Goal: Information Seeking & Learning: Learn about a topic

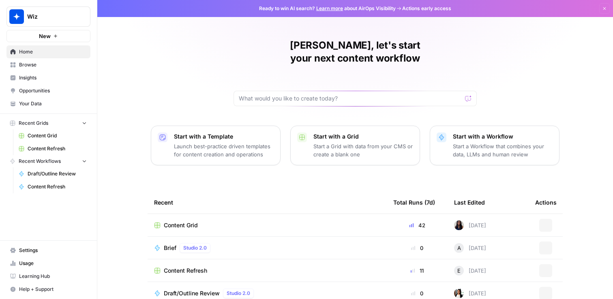
click at [58, 75] on span "Insights" at bounding box center [53, 77] width 68 height 7
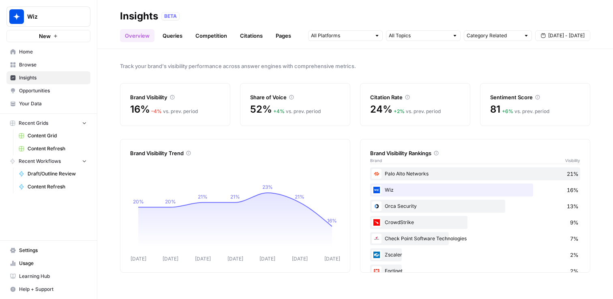
click at [295, 131] on div "Track your brand's visibility performance across answer engines with comprehens…" at bounding box center [355, 174] width 516 height 250
click at [564, 33] on span "[DATE] - [DATE]" at bounding box center [566, 35] width 37 height 7
click at [473, 58] on div "Track your brand's visibility performance across answer engines with comprehens…" at bounding box center [355, 174] width 516 height 250
click at [556, 34] on span "[DATE] - [DATE]" at bounding box center [566, 35] width 37 height 7
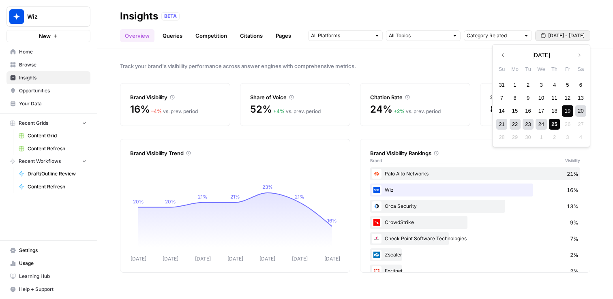
click at [525, 125] on div "23" at bounding box center [528, 124] width 11 height 11
click at [555, 123] on div "25" at bounding box center [554, 124] width 11 height 11
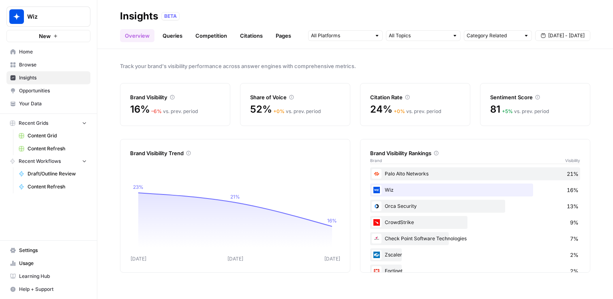
click at [539, 95] on icon at bounding box center [537, 97] width 5 height 5
click at [174, 97] on icon at bounding box center [172, 97] width 5 height 5
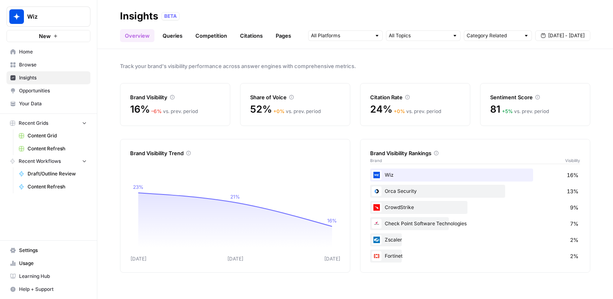
click at [176, 36] on link "Queries" at bounding box center [173, 35] width 30 height 13
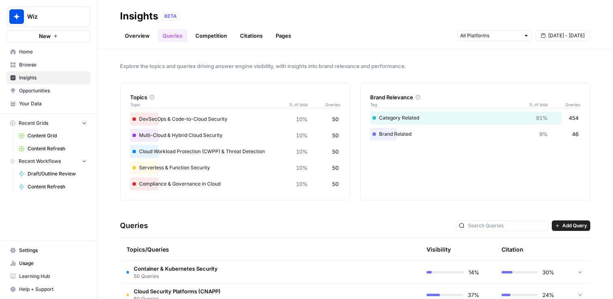
click at [216, 37] on link "Competition" at bounding box center [211, 35] width 41 height 13
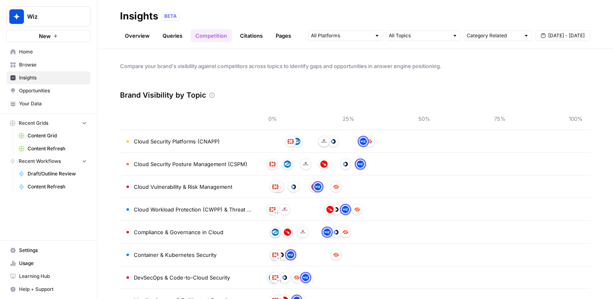
click at [254, 32] on link "Citations" at bounding box center [251, 35] width 32 height 13
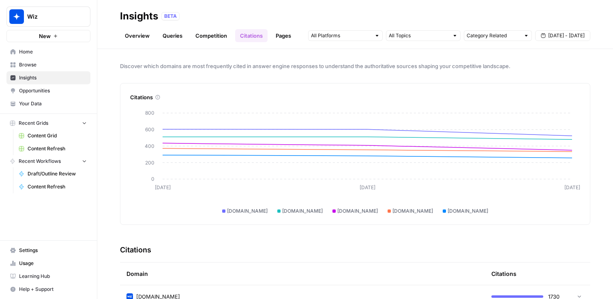
click at [286, 33] on link "Pages" at bounding box center [283, 35] width 25 height 13
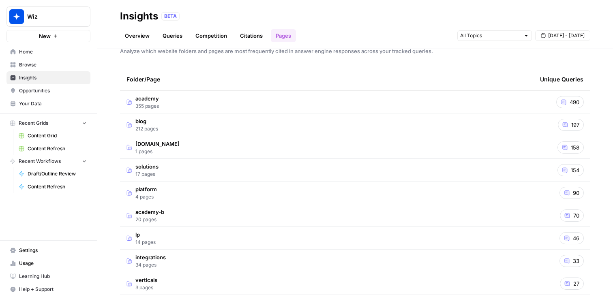
scroll to position [17, 0]
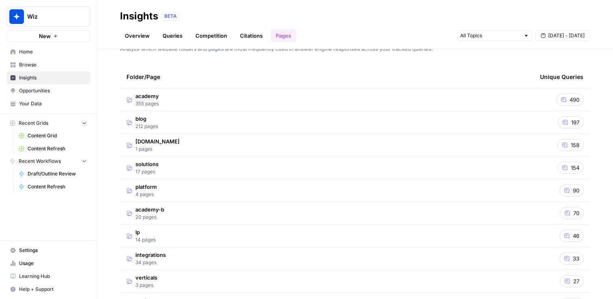
click at [350, 103] on td "academy 355 pages" at bounding box center [327, 99] width 414 height 22
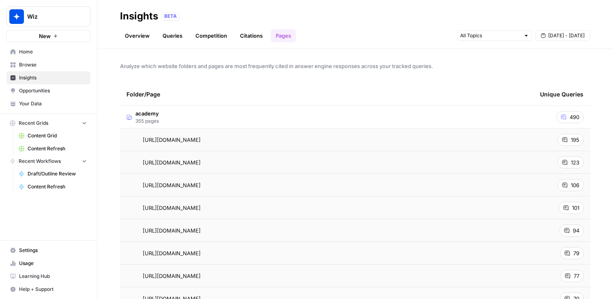
scroll to position [12, 0]
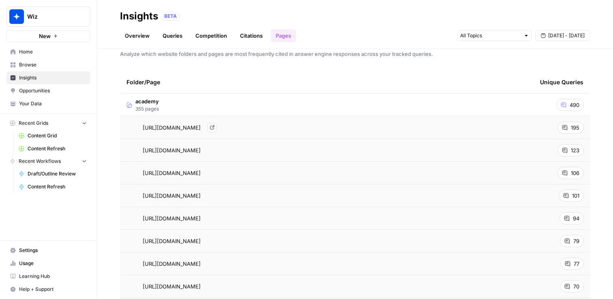
click at [391, 127] on div "[URL][DOMAIN_NAME] Go to page" at bounding box center [327, 128] width 401 height 10
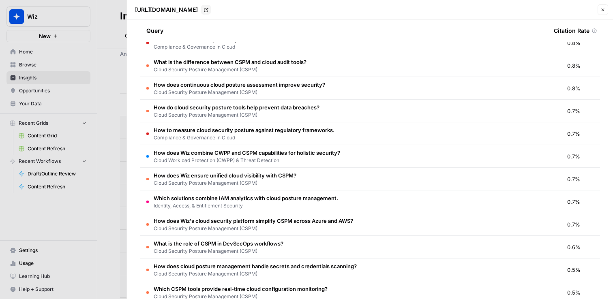
scroll to position [196, 0]
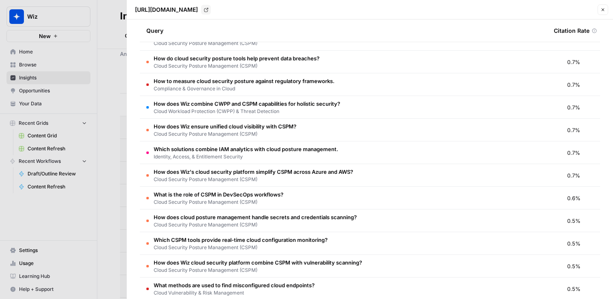
click at [110, 32] on div at bounding box center [306, 149] width 613 height 299
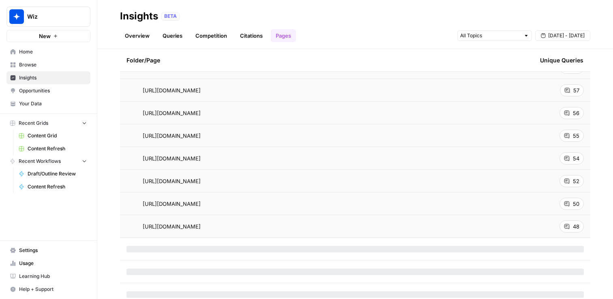
scroll to position [399, 0]
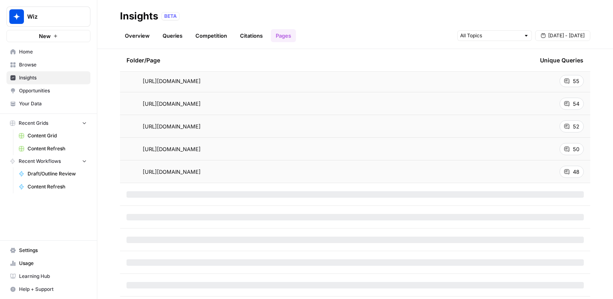
click at [44, 101] on span "Your Data" at bounding box center [53, 103] width 68 height 7
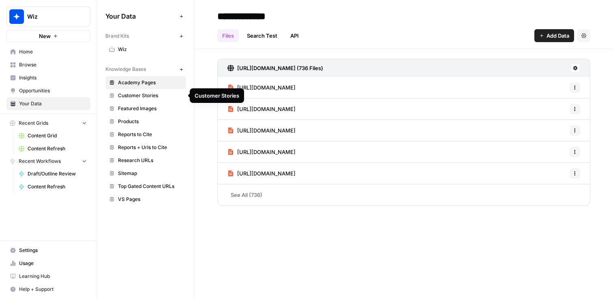
click at [137, 52] on span "Wiz" at bounding box center [150, 49] width 64 height 7
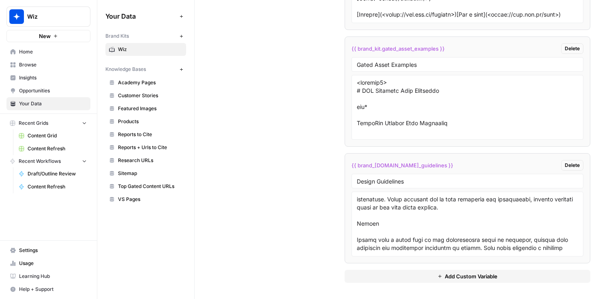
scroll to position [1508, 0]
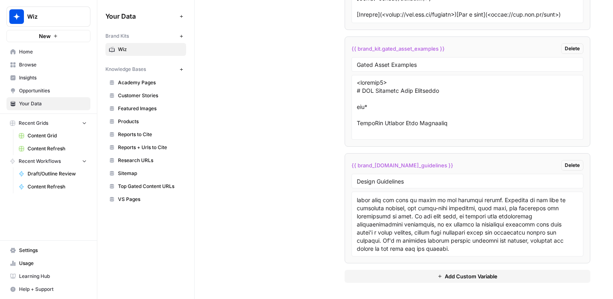
click at [54, 79] on span "Insights" at bounding box center [53, 77] width 68 height 7
